Goal: Information Seeking & Learning: Learn about a topic

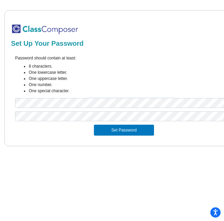
scroll to position [0, 9]
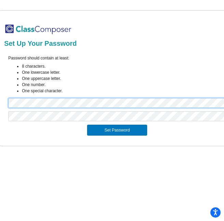
click at [6, 101] on div "Password should contain at least: 8 characters. One lowercase letter. One upper…" at bounding box center [117, 83] width 228 height 56
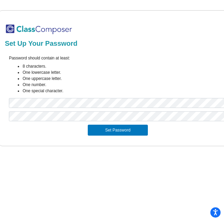
click at [35, 175] on mat-sidenav-content "Set Up Your Password Password should contain at least: 8 characters. One lowerc…" at bounding box center [112, 110] width 224 height 221
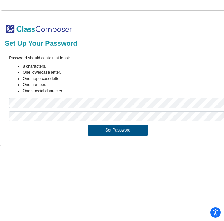
click at [96, 134] on button "Set Password" at bounding box center [118, 129] width 60 height 11
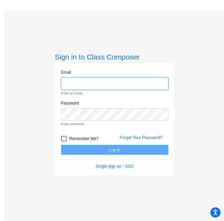
type input "[PERSON_NAME][EMAIL_ADDRESS][DOMAIN_NAME]"
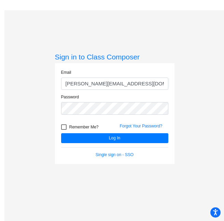
click at [163, 74] on div "Email [PERSON_NAME][EMAIL_ADDRESS][DOMAIN_NAME]" at bounding box center [114, 79] width 107 height 21
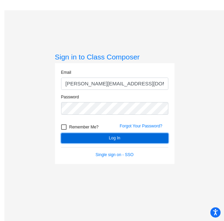
click at [124, 136] on button "Log In" at bounding box center [114, 138] width 107 height 10
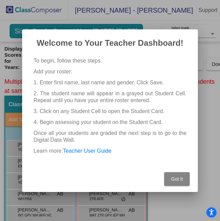
click at [181, 180] on span "Got It" at bounding box center [178, 178] width 12 height 5
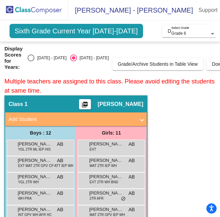
click at [87, 9] on span "[PERSON_NAME] - [PERSON_NAME]" at bounding box center [130, 10] width 125 height 11
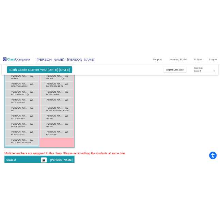
scroll to position [130, 0]
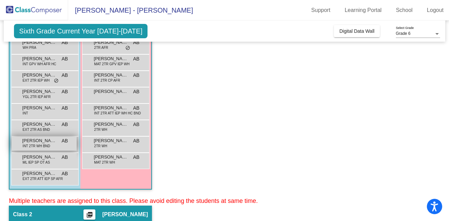
click at [47, 141] on span "[PERSON_NAME]" at bounding box center [39, 140] width 34 height 7
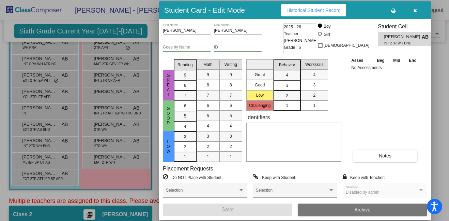
click at [223, 12] on icon "button" at bounding box center [416, 10] width 4 height 5
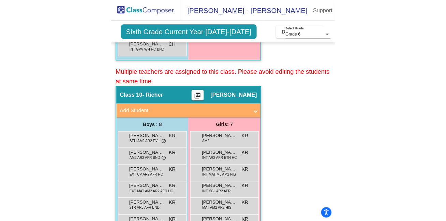
scroll to position [2065, 0]
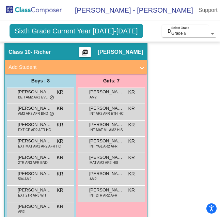
click at [147, 144] on app-classroom "Class 10 - Richer picture_as_pdf [PERSON_NAME] Add Student First Name Last Name…" at bounding box center [109, 136] width 211 height 186
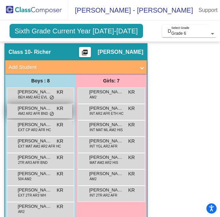
click at [31, 109] on span "[PERSON_NAME]" at bounding box center [35, 108] width 34 height 7
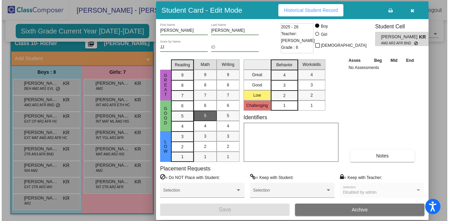
scroll to position [1979, 0]
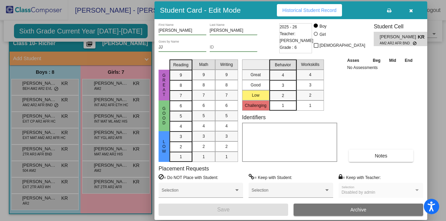
click at [223, 9] on span "Historical Student Record" at bounding box center [309, 10] width 54 height 5
click at [223, 8] on icon "button" at bounding box center [411, 10] width 4 height 5
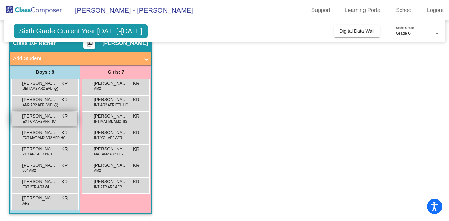
click at [37, 117] on span "[PERSON_NAME][DATE]" at bounding box center [39, 116] width 34 height 7
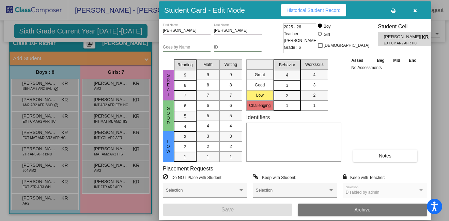
click at [223, 106] on mat-list-option "1" at bounding box center [287, 105] width 27 height 10
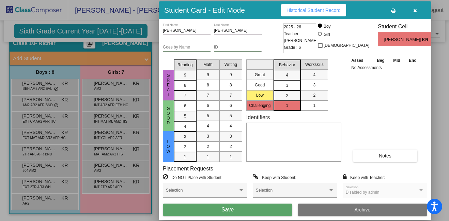
click at [223, 106] on mat-list-option "1" at bounding box center [287, 105] width 27 height 10
click at [223, 64] on span "Behavior" at bounding box center [287, 65] width 16 height 6
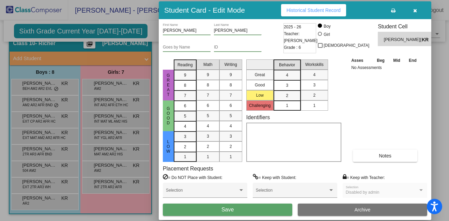
click at [223, 12] on span "Historical Student Record" at bounding box center [314, 10] width 54 height 5
